Goal: Information Seeking & Learning: Learn about a topic

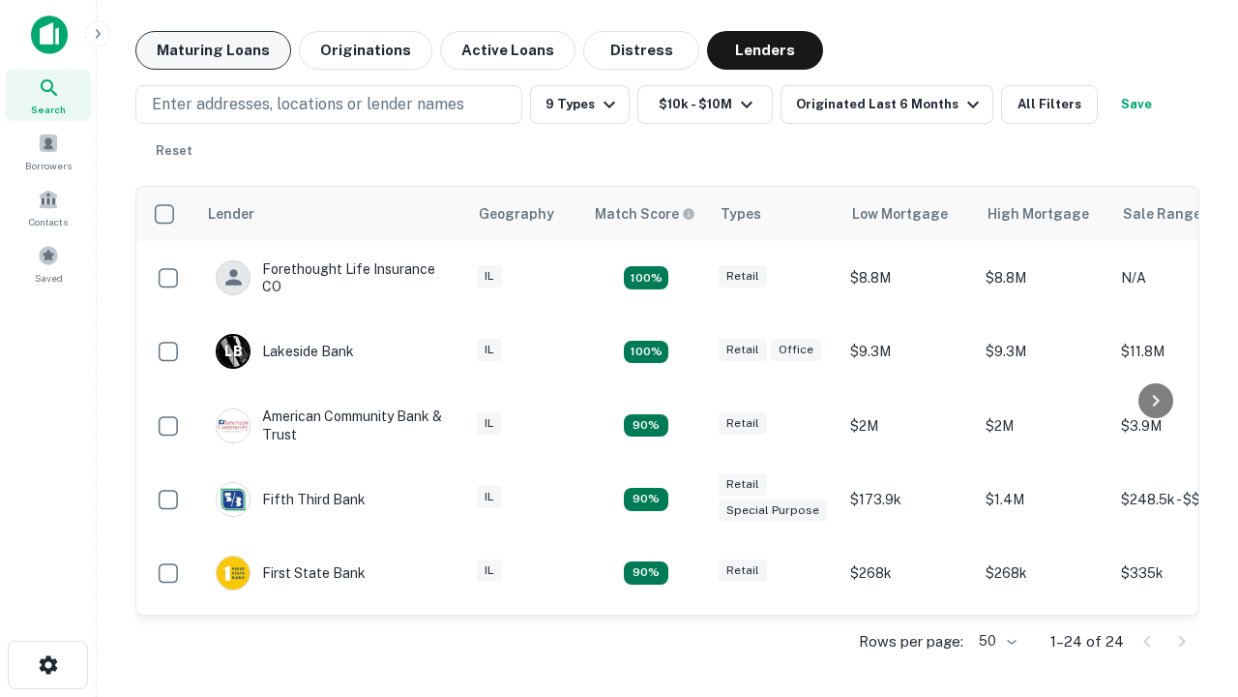
click at [213, 50] on button "Maturing Loans" at bounding box center [213, 50] width 156 height 39
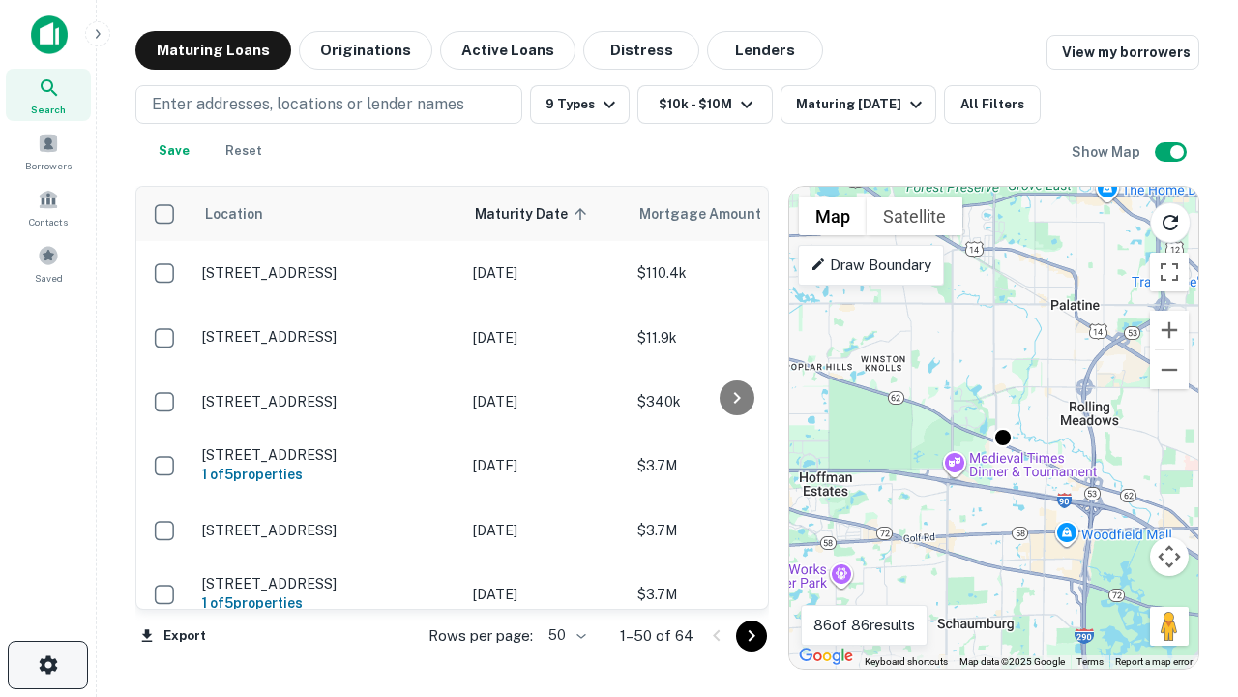
click at [47, 665] on icon "button" at bounding box center [48, 664] width 23 height 23
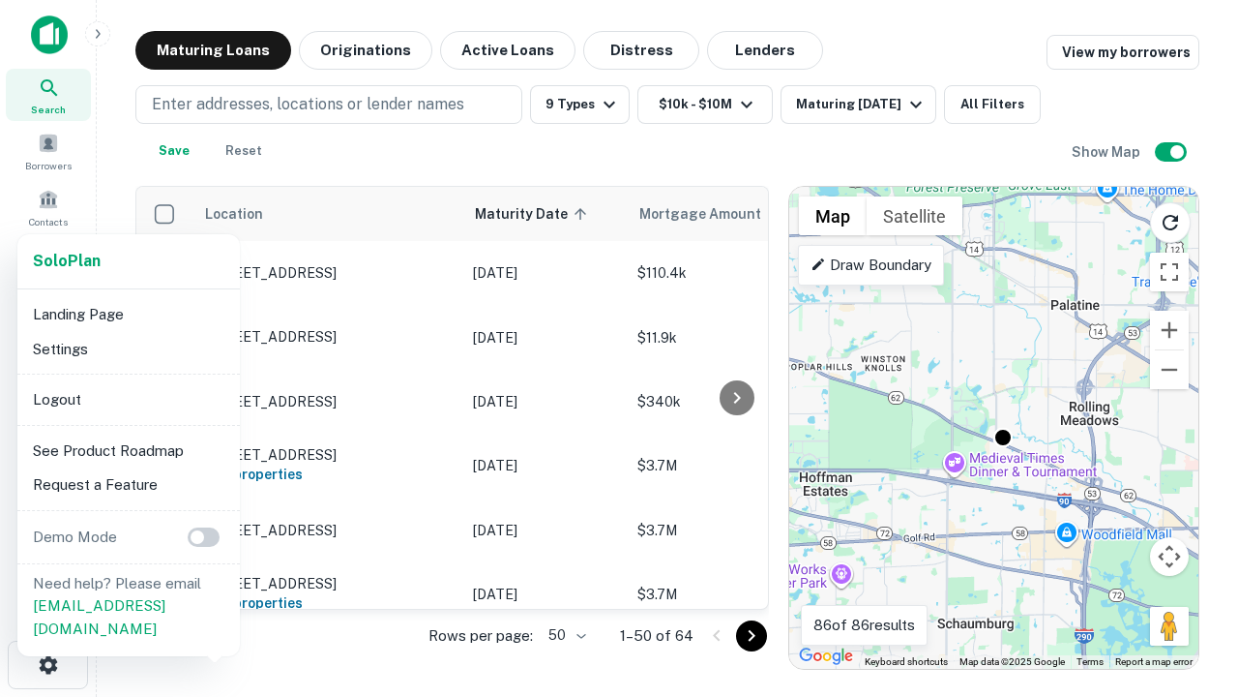
click at [128, 399] on li "Logout" at bounding box center [128, 399] width 207 height 35
